Goal: Task Accomplishment & Management: Use online tool/utility

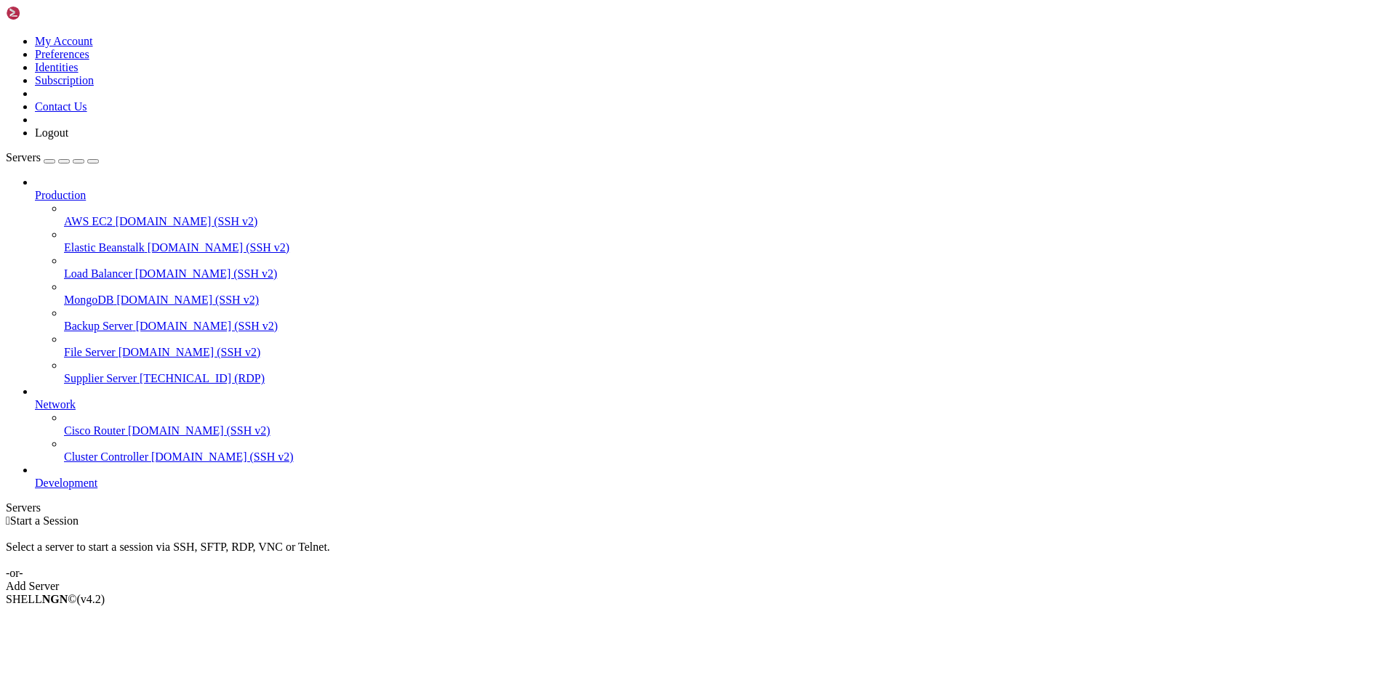
click at [140, 372] on span "[TECHNICAL_ID] (RDP)" at bounding box center [202, 378] width 125 height 12
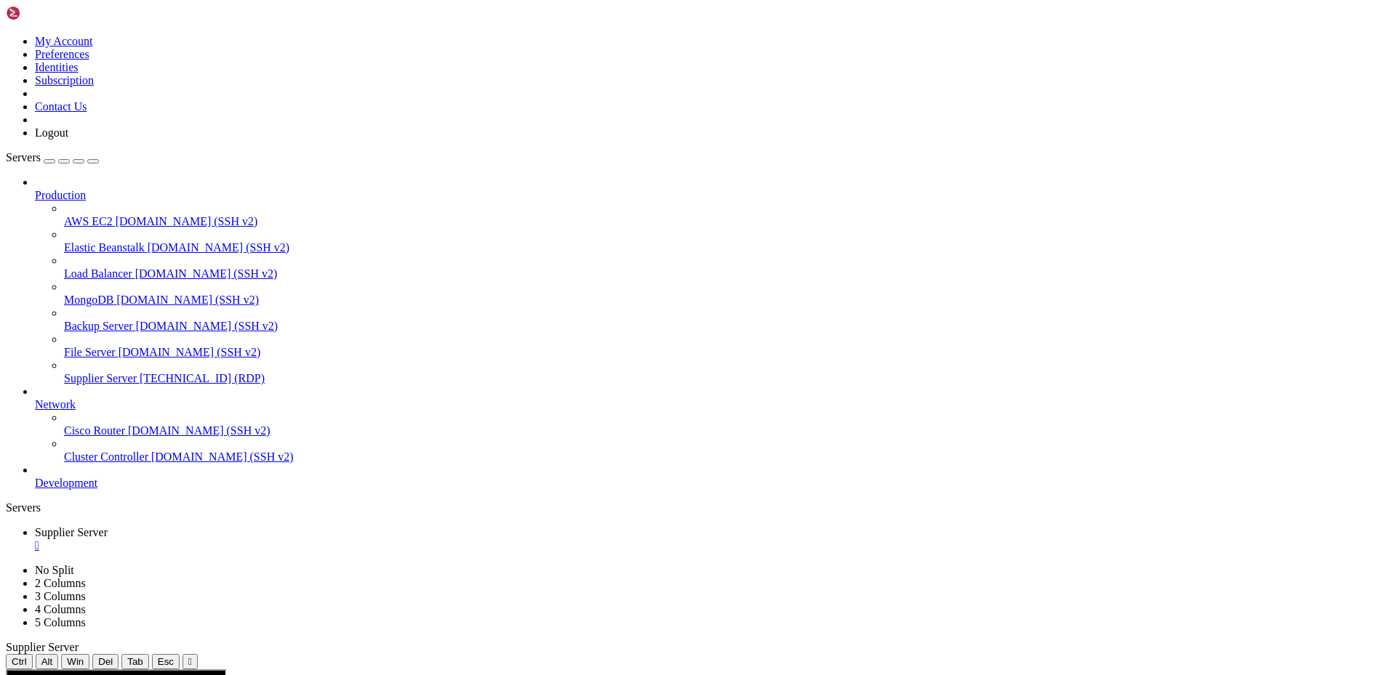
click at [140, 372] on span "[TECHNICAL_ID] (RDP)" at bounding box center [202, 378] width 125 height 12
click at [108, 526] on span "Supplier Server" at bounding box center [71, 532] width 73 height 12
click at [286, 539] on div "" at bounding box center [712, 545] width 1355 height 13
click at [292, 539] on div "" at bounding box center [712, 545] width 1355 height 13
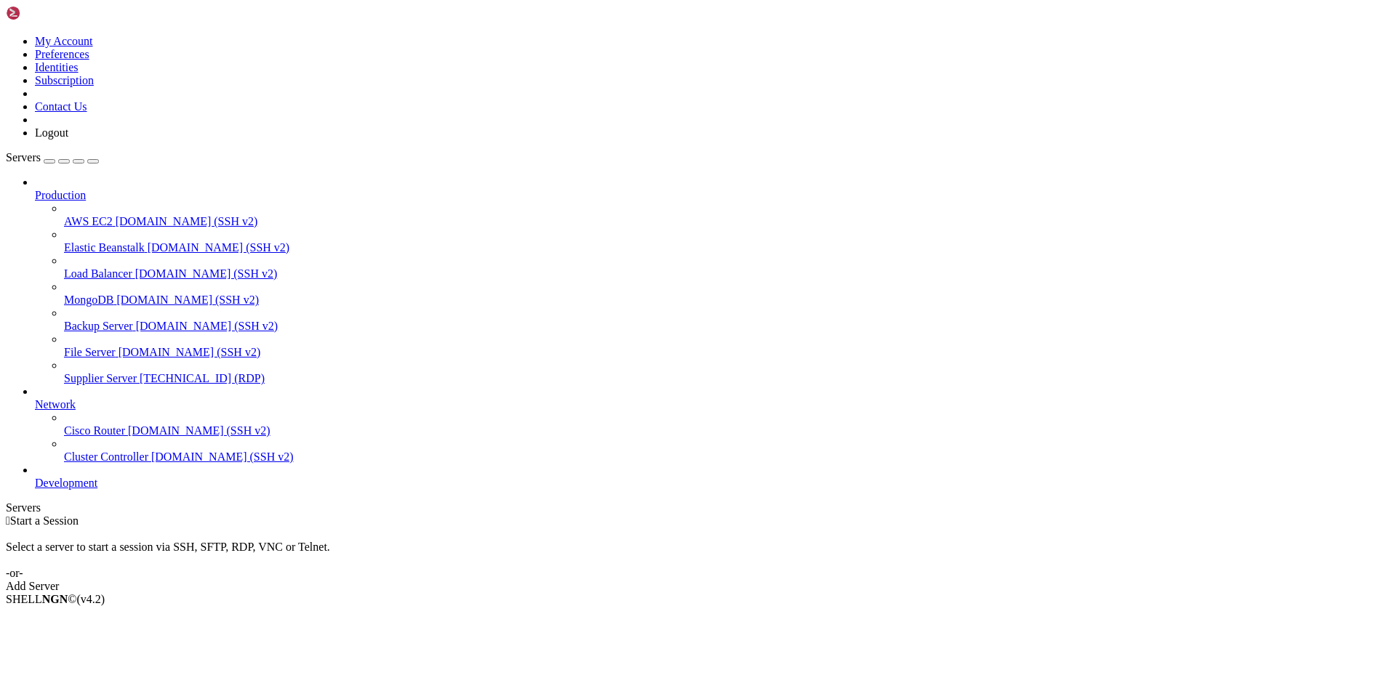
click at [140, 372] on span "[TECHNICAL_ID] (RDP)" at bounding box center [202, 378] width 125 height 12
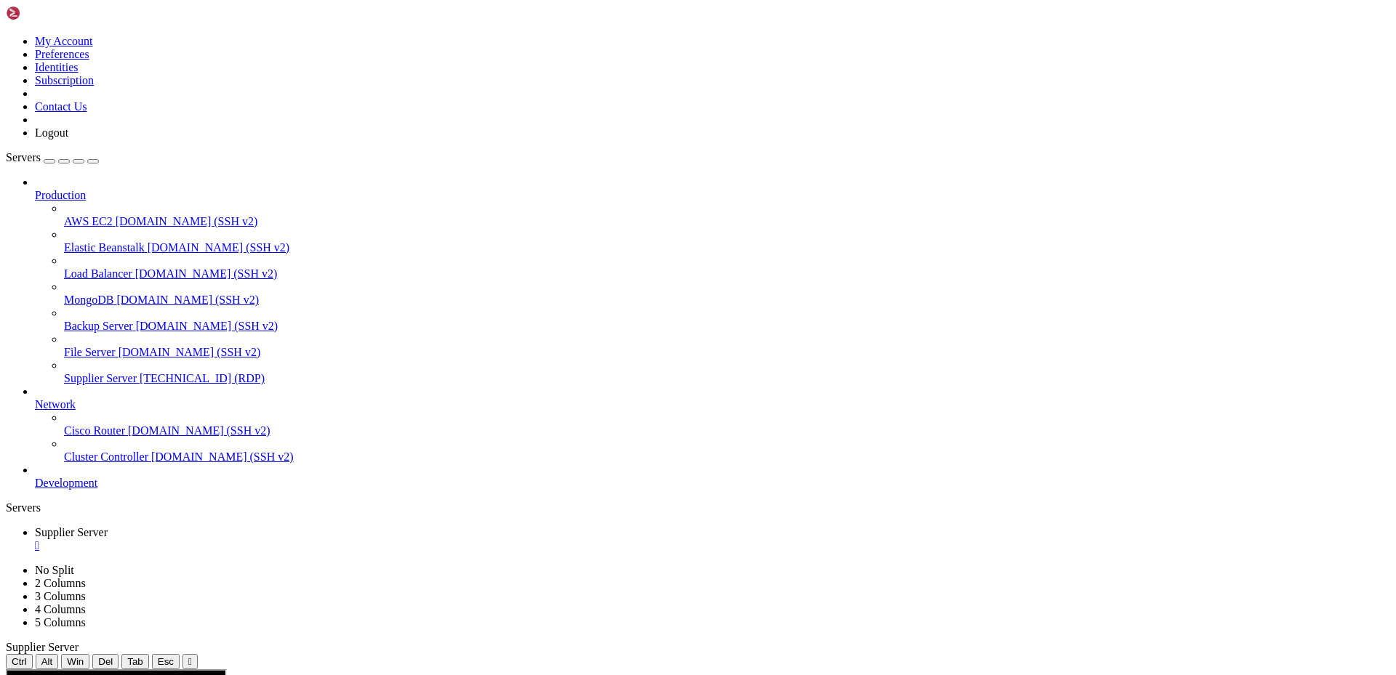
click at [288, 539] on div "" at bounding box center [712, 545] width 1355 height 13
